Goal: Information Seeking & Learning: Learn about a topic

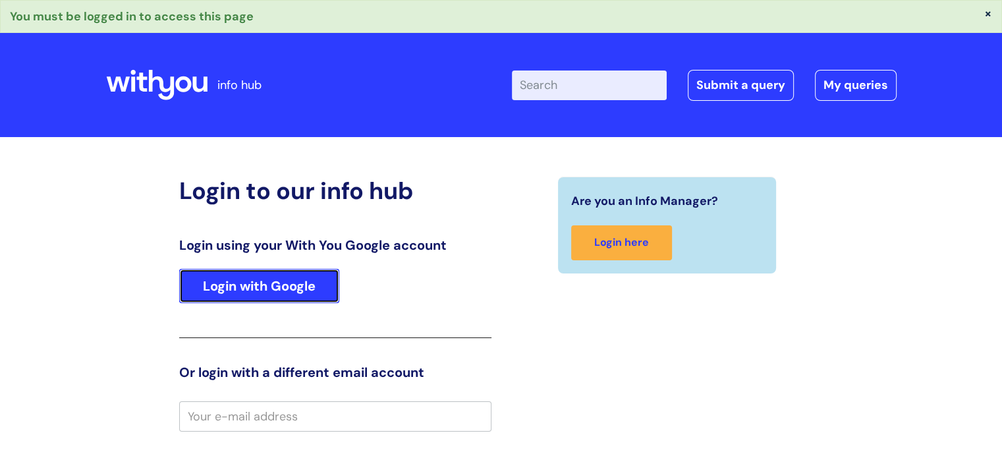
click at [283, 289] on link "Login with Google" at bounding box center [259, 286] width 160 height 34
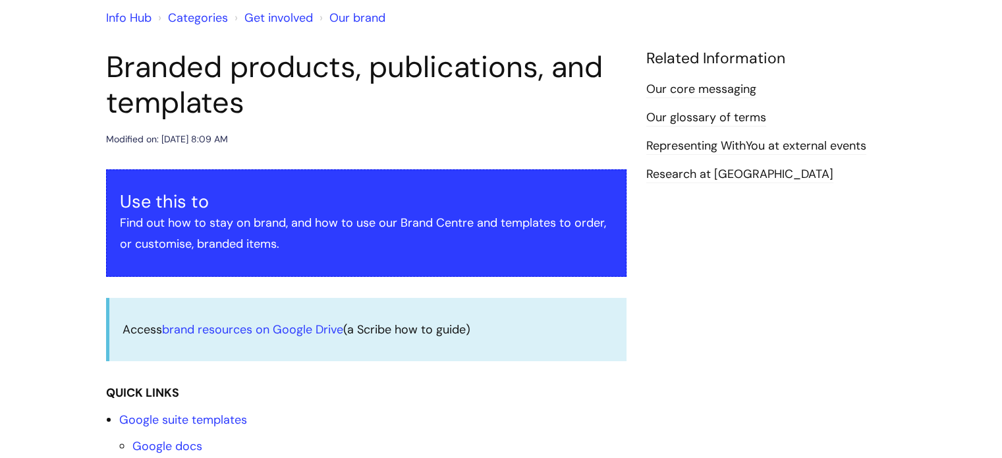
scroll to position [117, 0]
